Goal: Use online tool/utility: Use online tool/utility

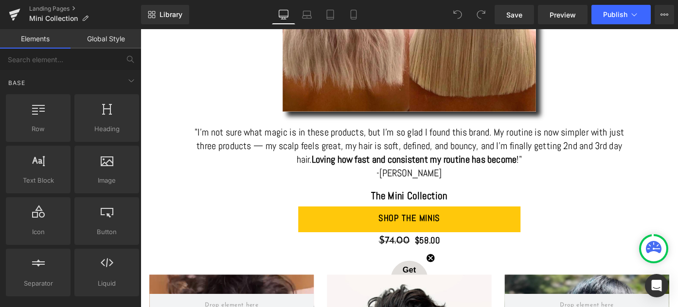
scroll to position [749, 0]
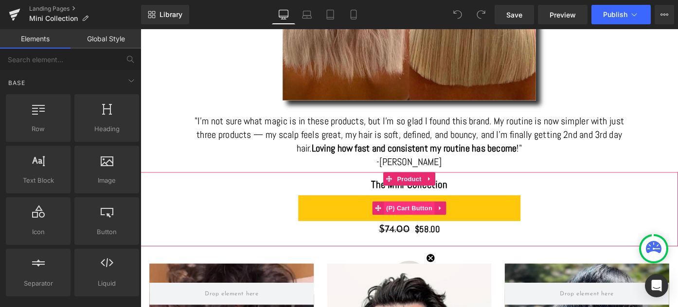
click at [428, 222] on span "(P) Cart Button" at bounding box center [434, 225] width 55 height 15
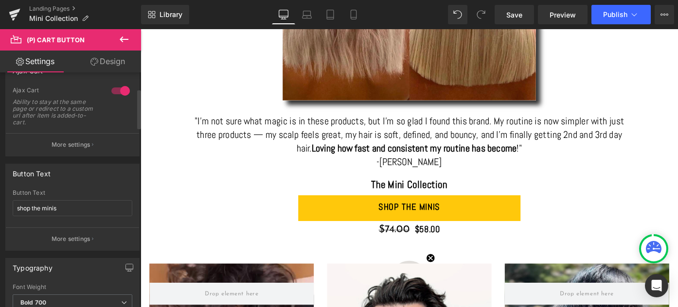
scroll to position [100, 0]
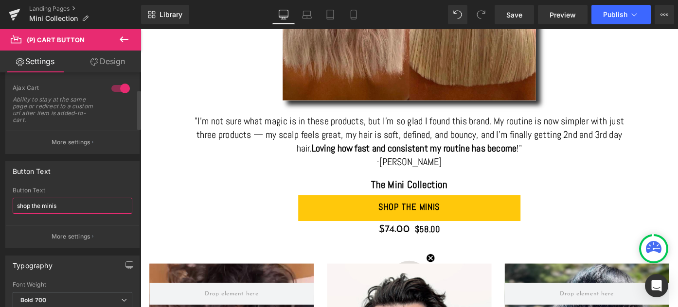
click at [34, 205] on input "shop the minis" at bounding box center [73, 206] width 120 height 16
type input "Buy now"
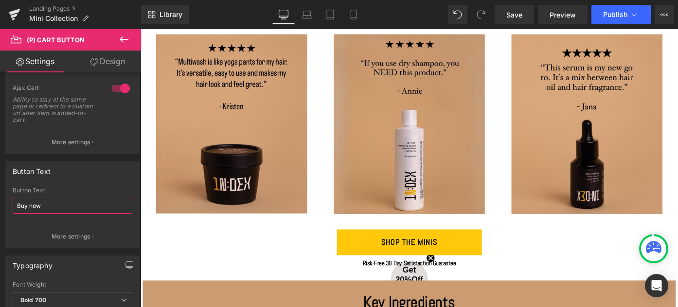
scroll to position [1344, 0]
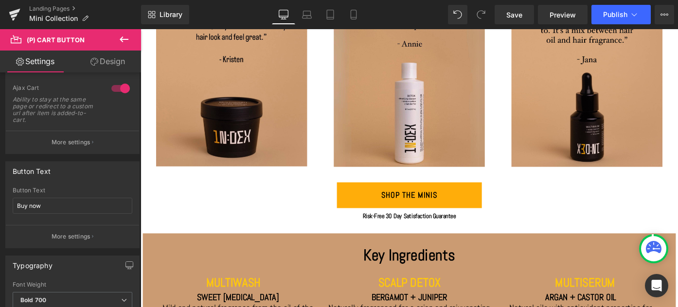
click at [442, 209] on div "shop the minis (P) Cart Button" at bounding box center [435, 211] width 589 height 28
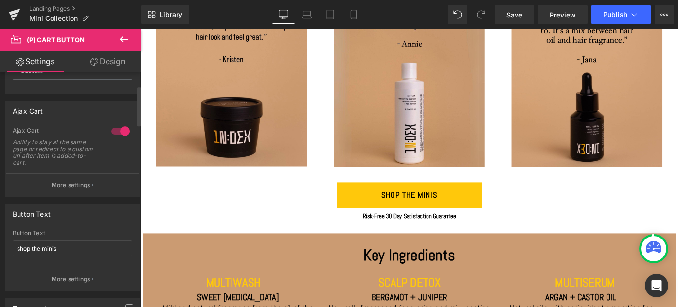
scroll to position [98, 0]
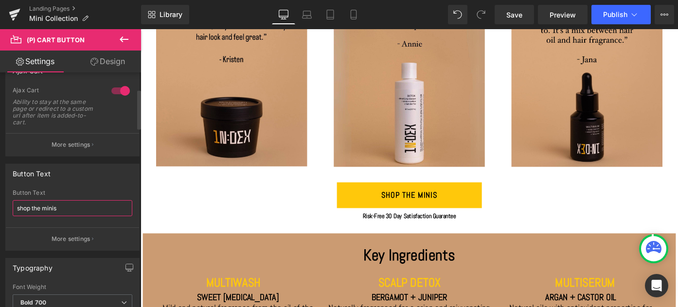
click at [44, 208] on input "shop the minis" at bounding box center [73, 208] width 120 height 16
type input "buy now"
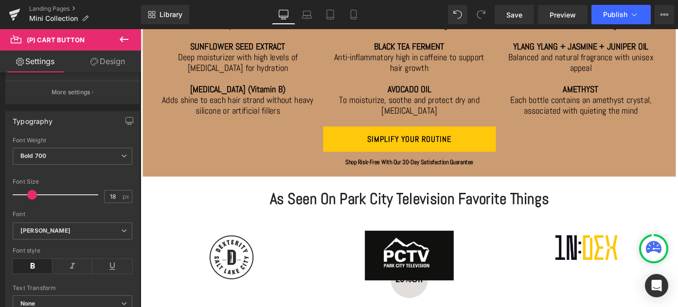
scroll to position [1759, 0]
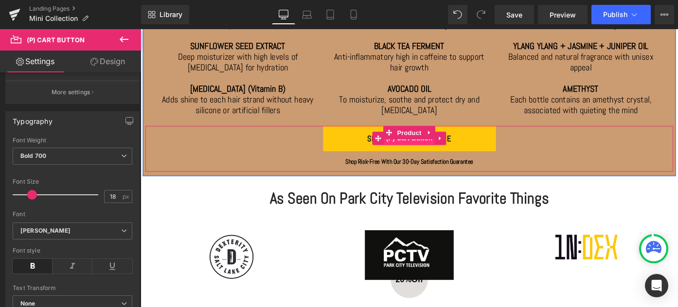
click at [436, 150] on span "(P) Cart Button" at bounding box center [434, 149] width 55 height 15
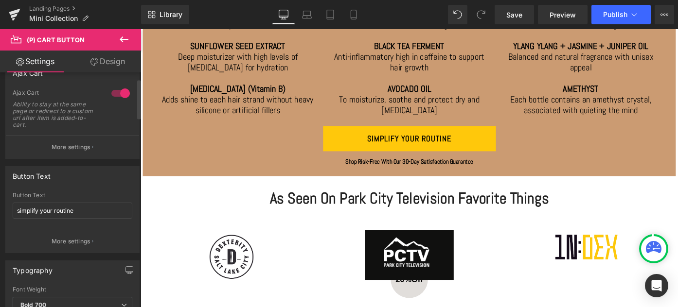
scroll to position [137, 0]
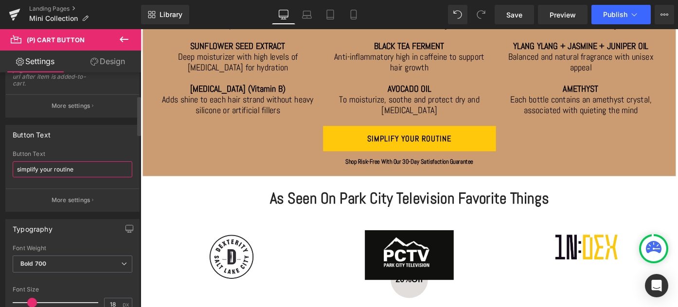
click at [47, 169] on input "simplify your routine" at bounding box center [73, 170] width 120 height 16
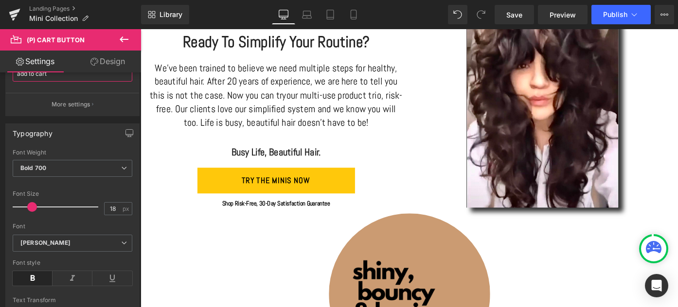
scroll to position [2210, 0]
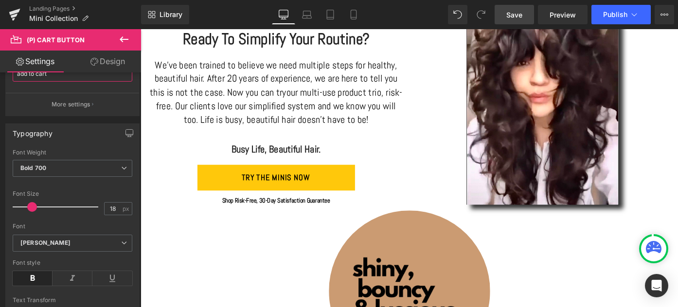
type input "add to cart"
click at [513, 12] on span "Save" at bounding box center [514, 15] width 16 height 10
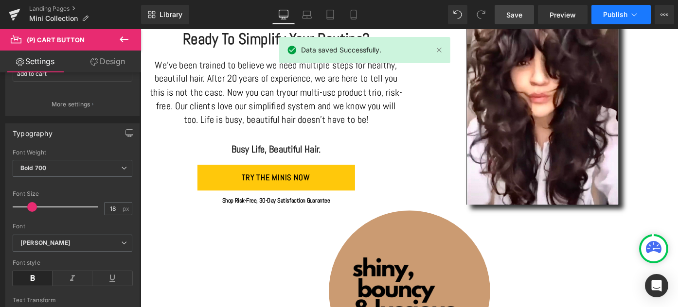
click at [610, 15] on span "Publish" at bounding box center [615, 15] width 24 height 8
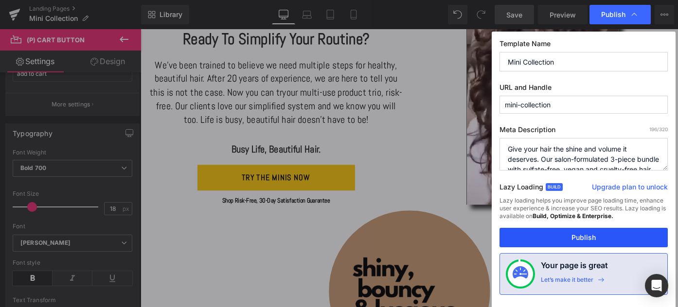
click at [578, 238] on button "Publish" at bounding box center [584, 237] width 168 height 19
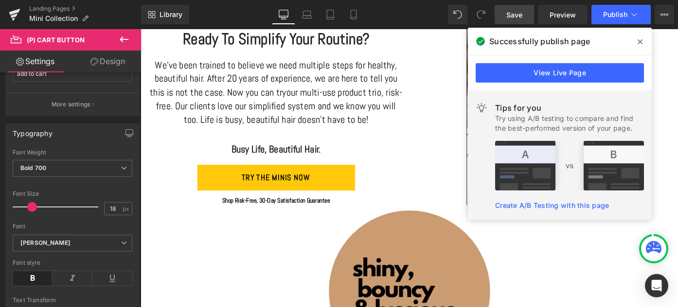
click at [638, 41] on icon at bounding box center [640, 42] width 5 height 8
